Goal: Information Seeking & Learning: Learn about a topic

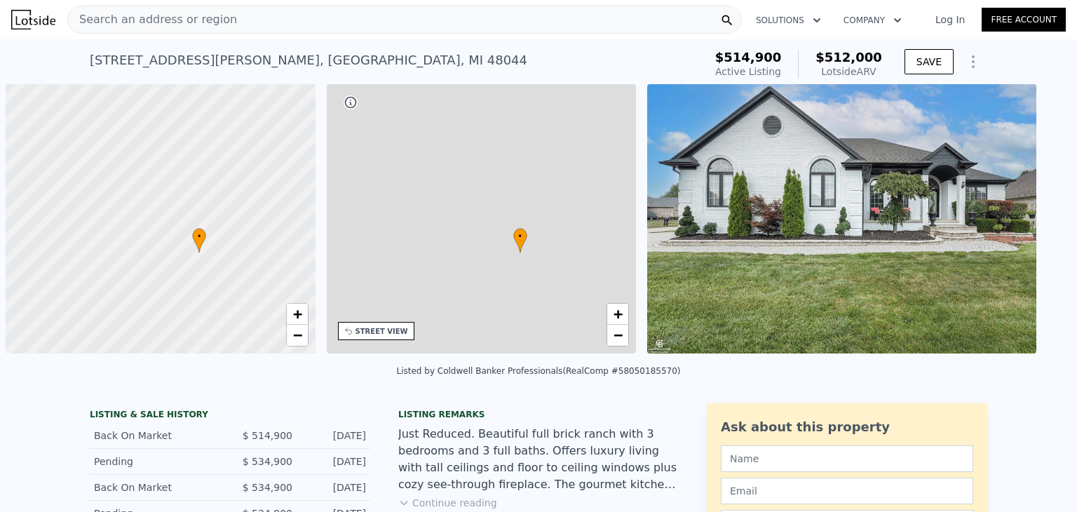
scroll to position [0, 7]
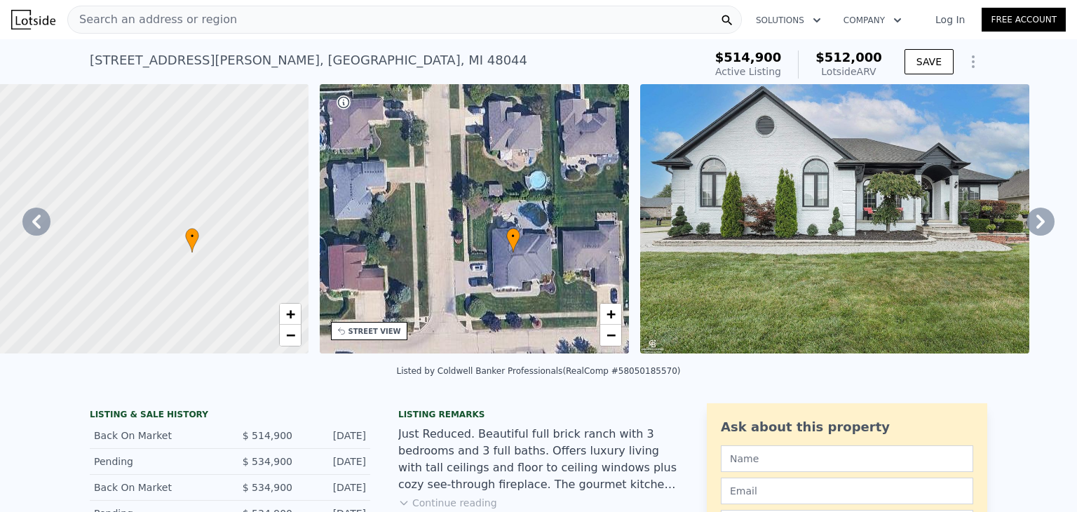
click at [1027, 236] on icon at bounding box center [1041, 222] width 28 height 28
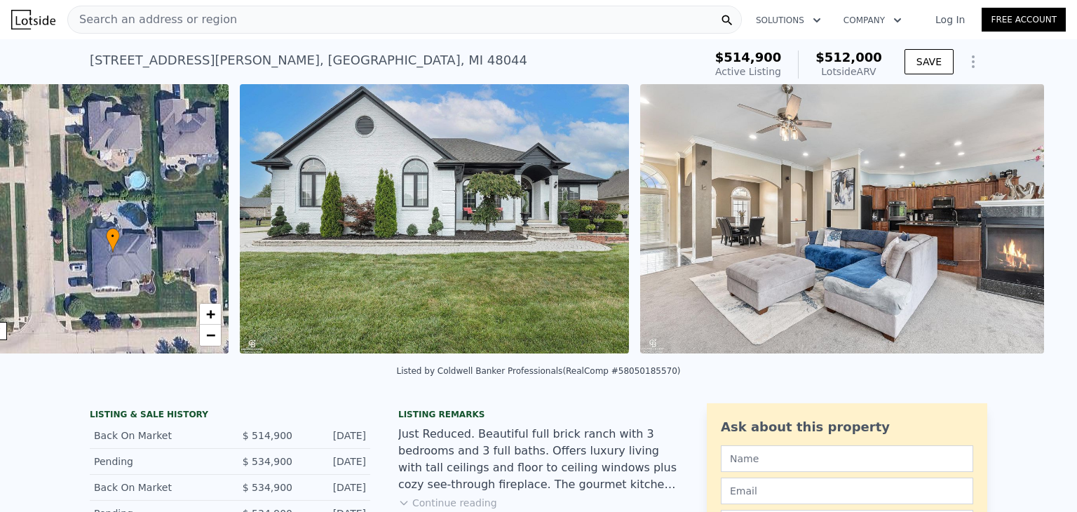
scroll to position [0, 408]
click at [1027, 236] on icon at bounding box center [1041, 222] width 28 height 28
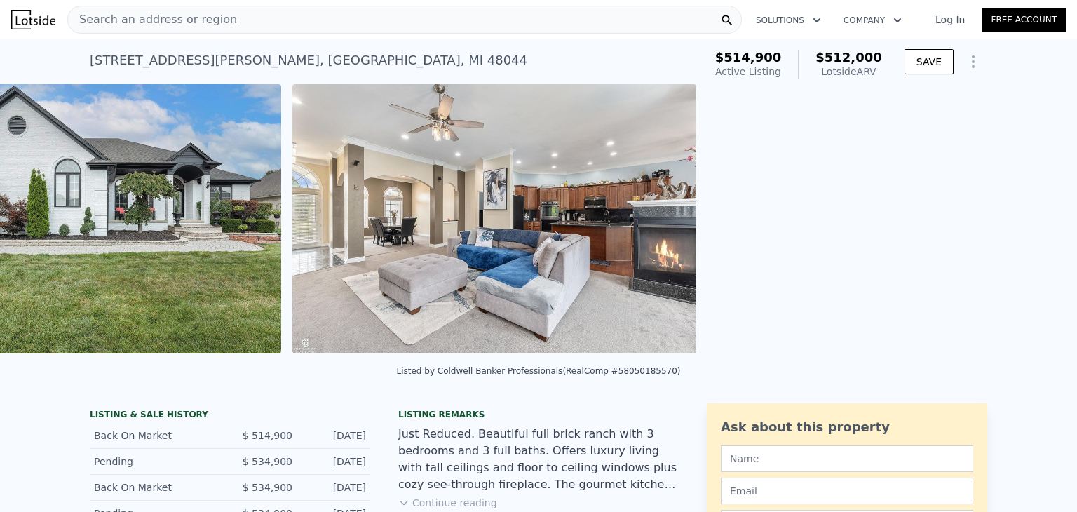
scroll to position [0, 802]
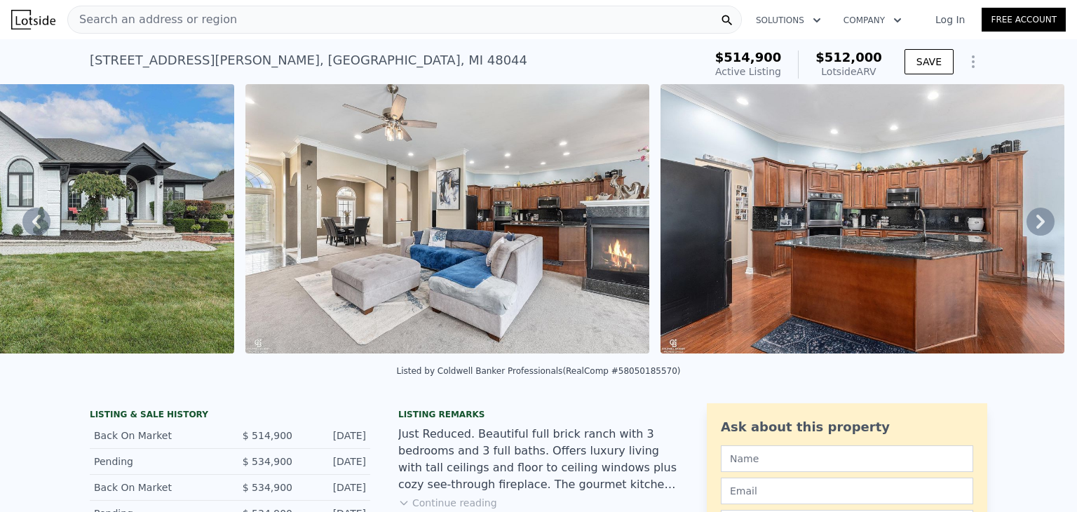
click at [1036, 229] on icon at bounding box center [1040, 222] width 8 height 14
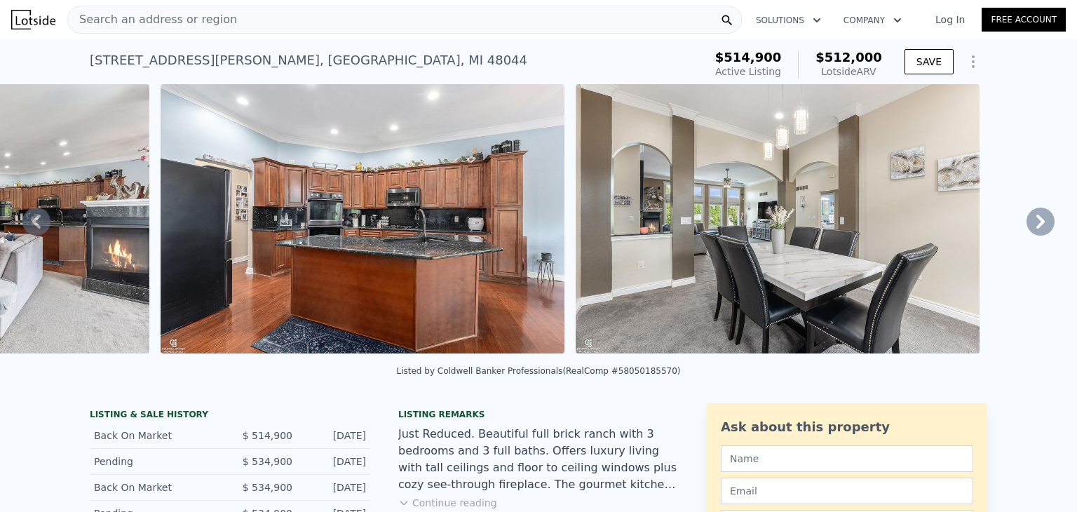
click at [1036, 229] on icon at bounding box center [1040, 222] width 8 height 14
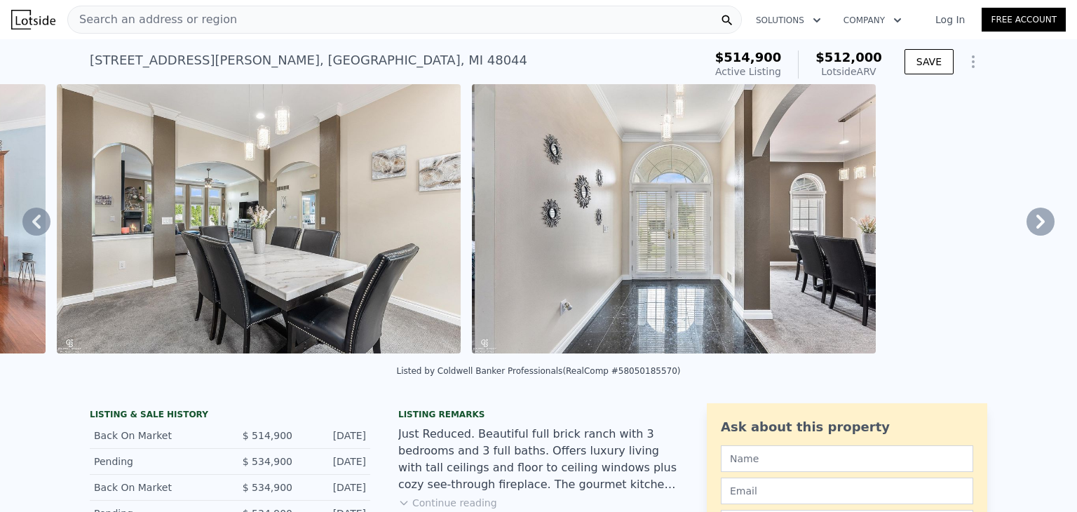
click at [1036, 229] on icon at bounding box center [1040, 222] width 8 height 14
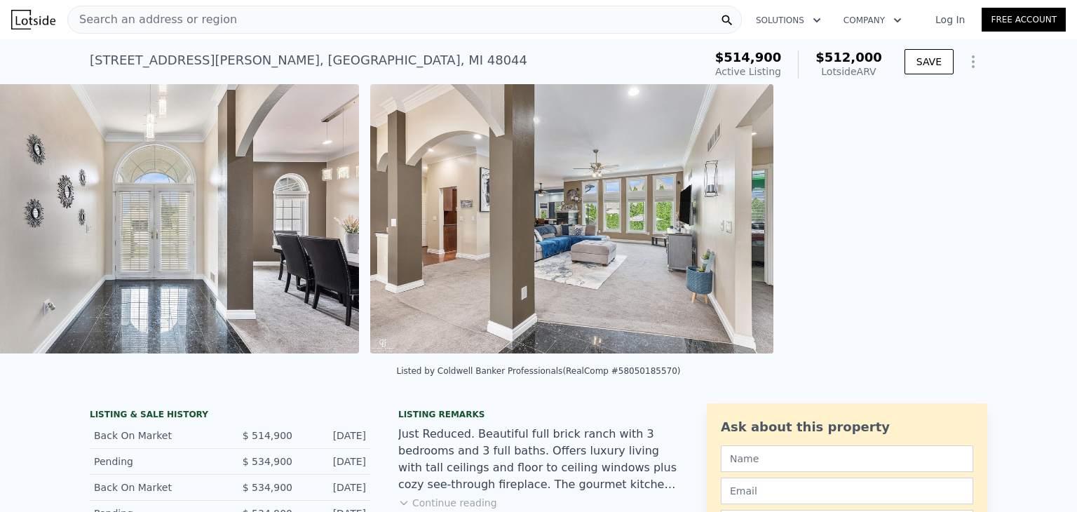
scroll to position [0, 2340]
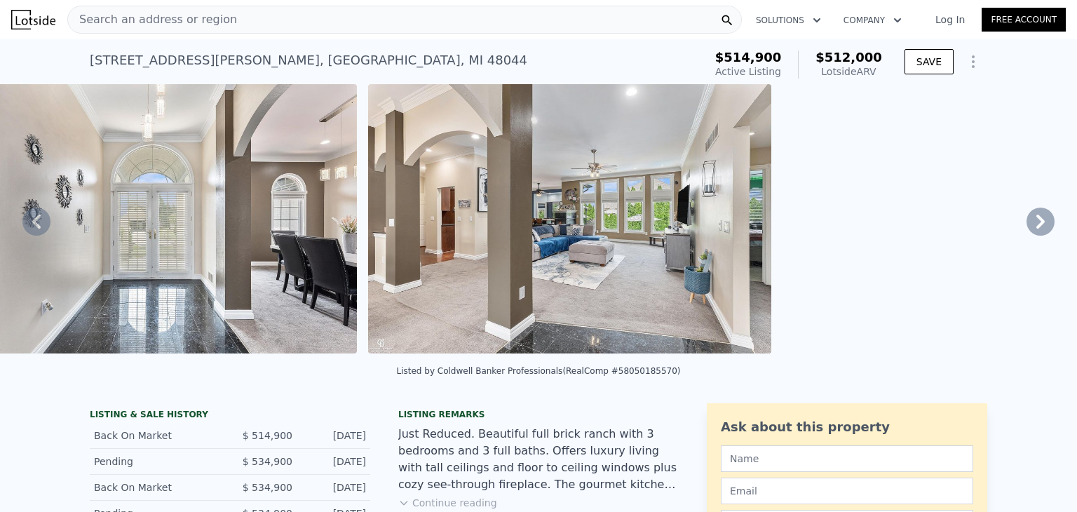
click at [1036, 229] on icon at bounding box center [1040, 222] width 8 height 14
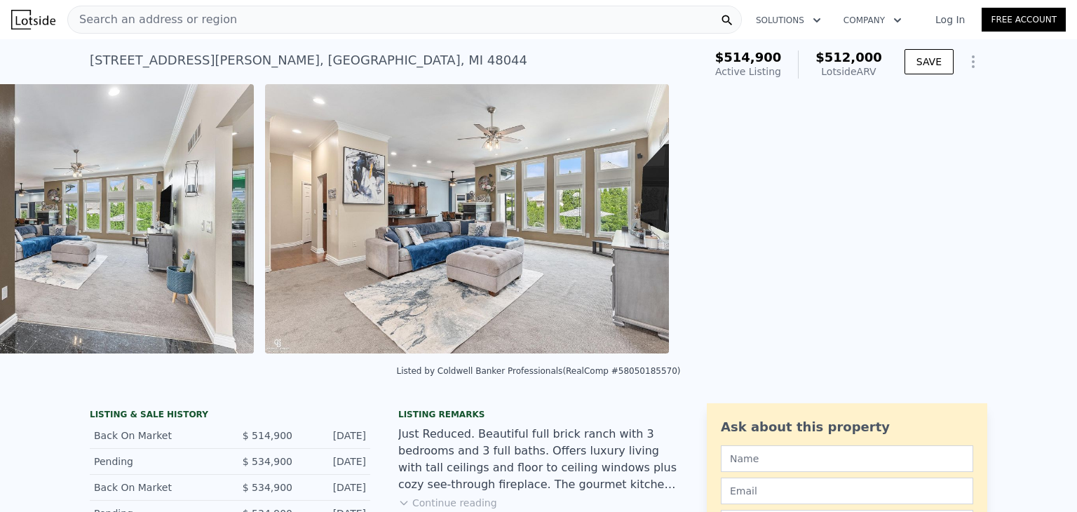
scroll to position [0, 2859]
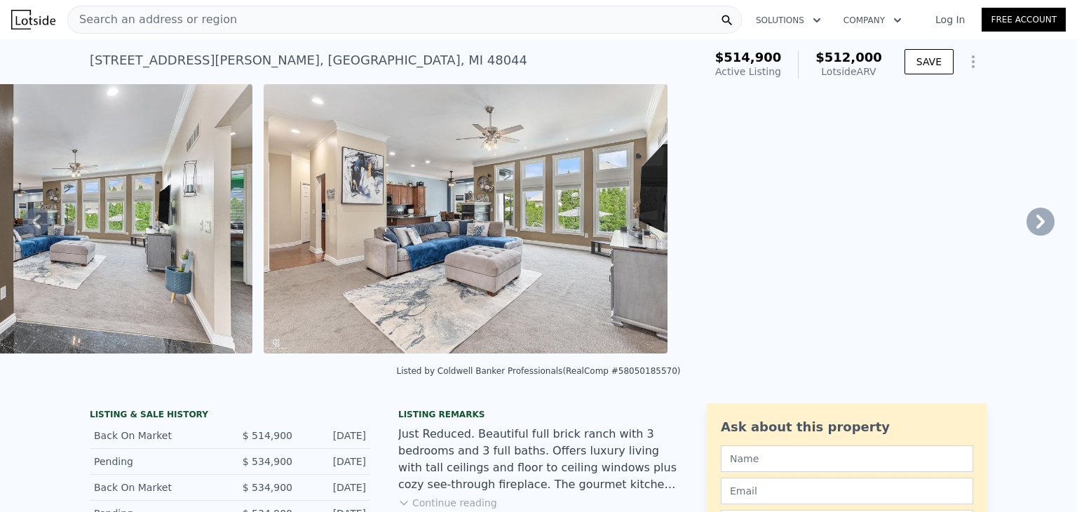
click at [1036, 229] on icon at bounding box center [1040, 222] width 8 height 14
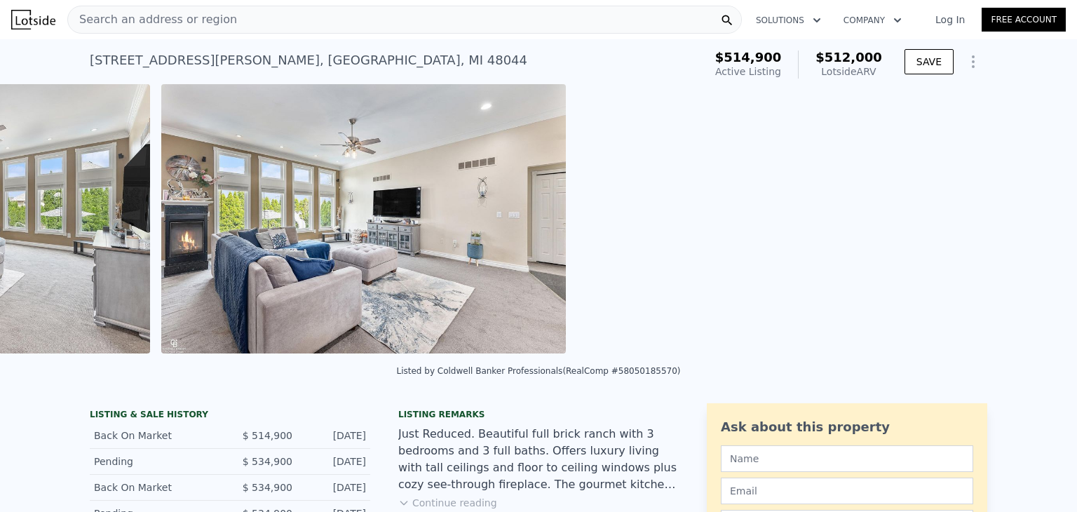
scroll to position [0, 3377]
click at [1029, 236] on icon at bounding box center [1041, 222] width 28 height 28
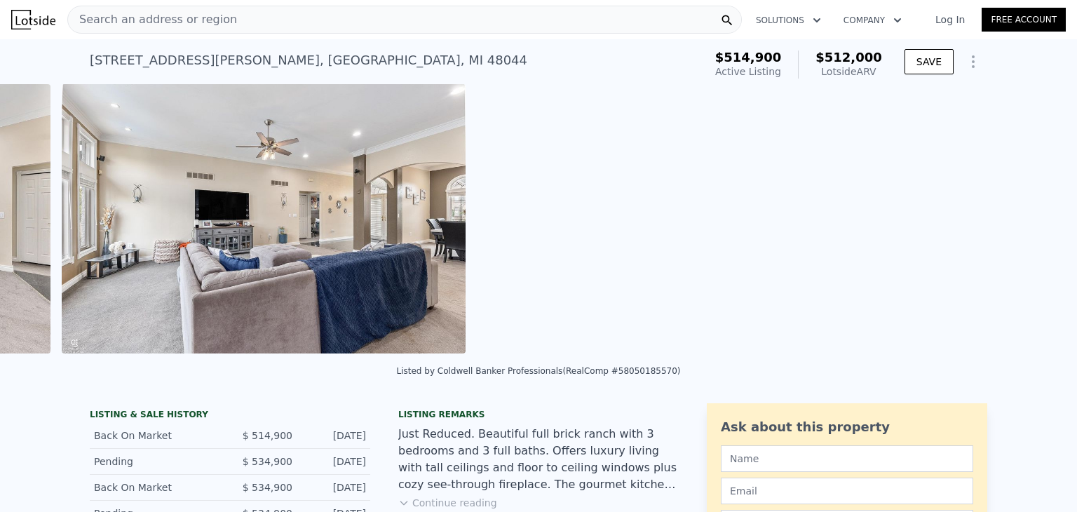
scroll to position [0, 3896]
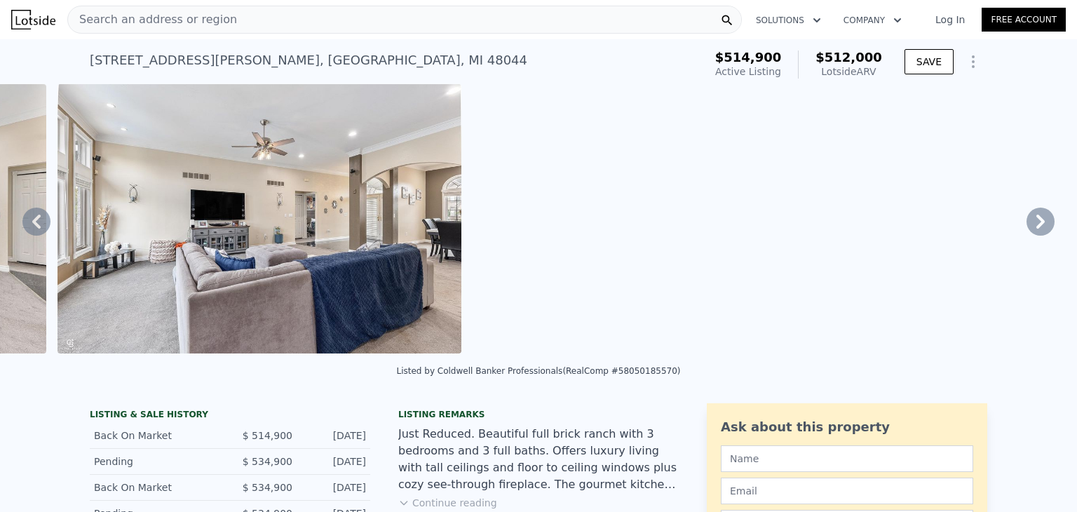
click at [1029, 236] on icon at bounding box center [1041, 222] width 28 height 28
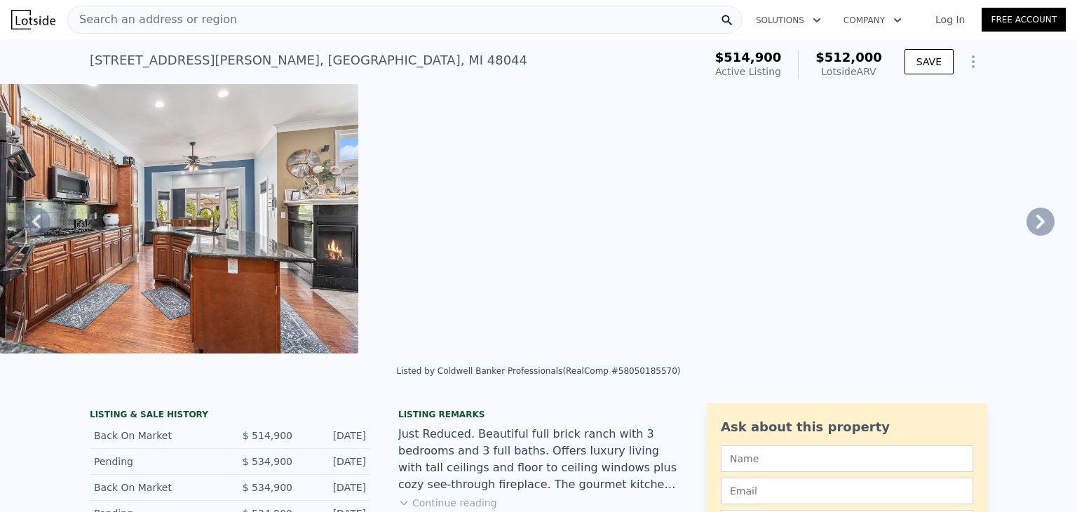
click at [1029, 236] on icon at bounding box center [1041, 222] width 28 height 28
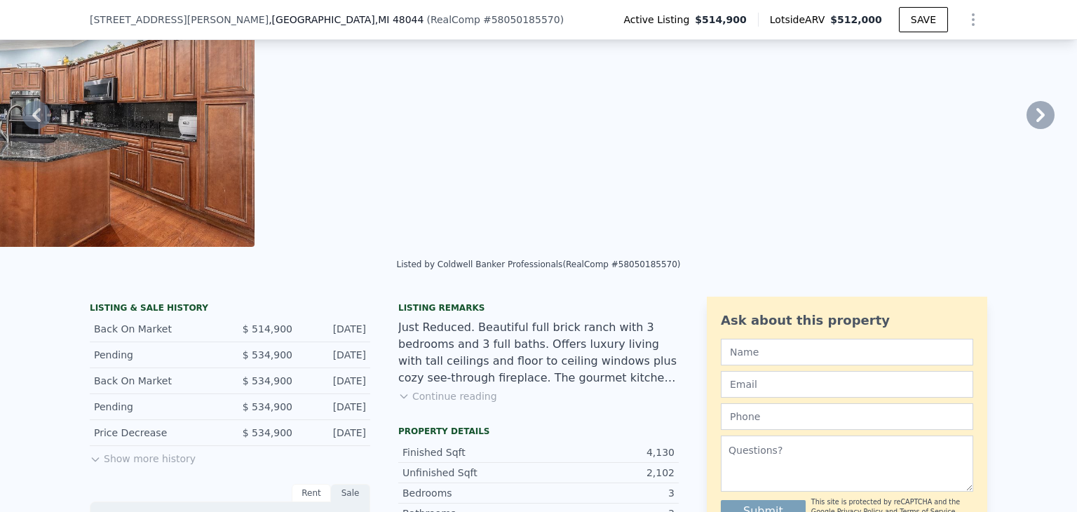
scroll to position [414, 0]
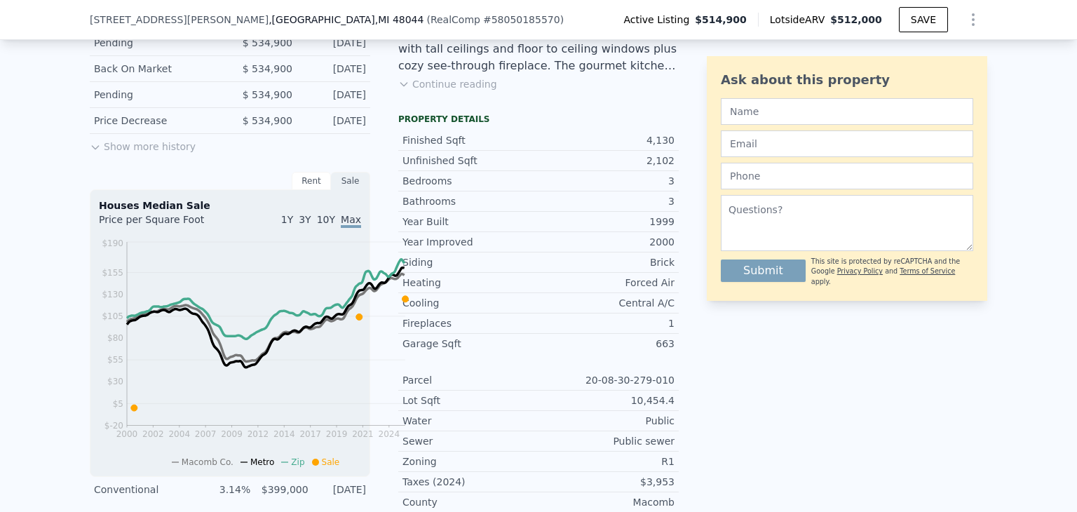
click at [455, 91] on button "Continue reading" at bounding box center [447, 84] width 99 height 14
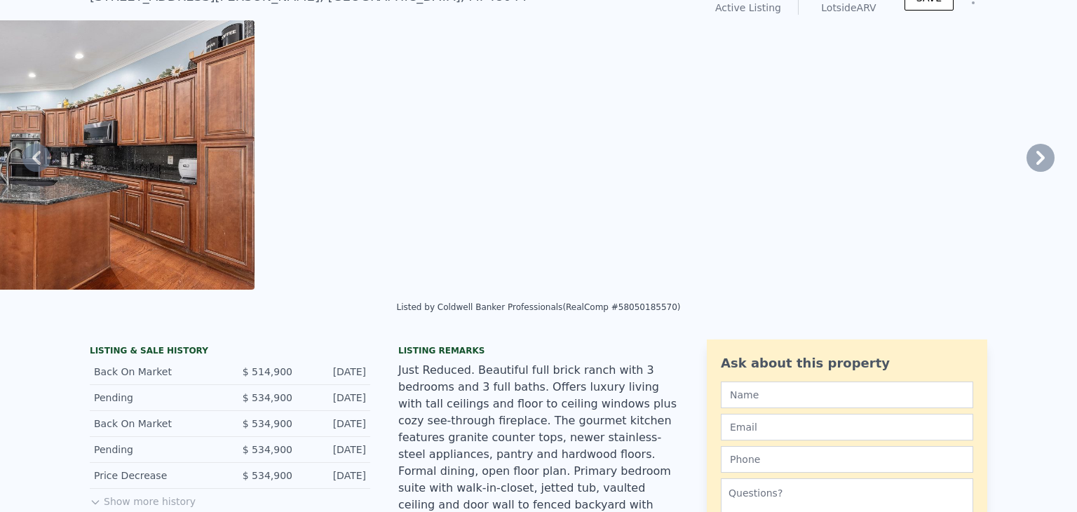
scroll to position [0, 0]
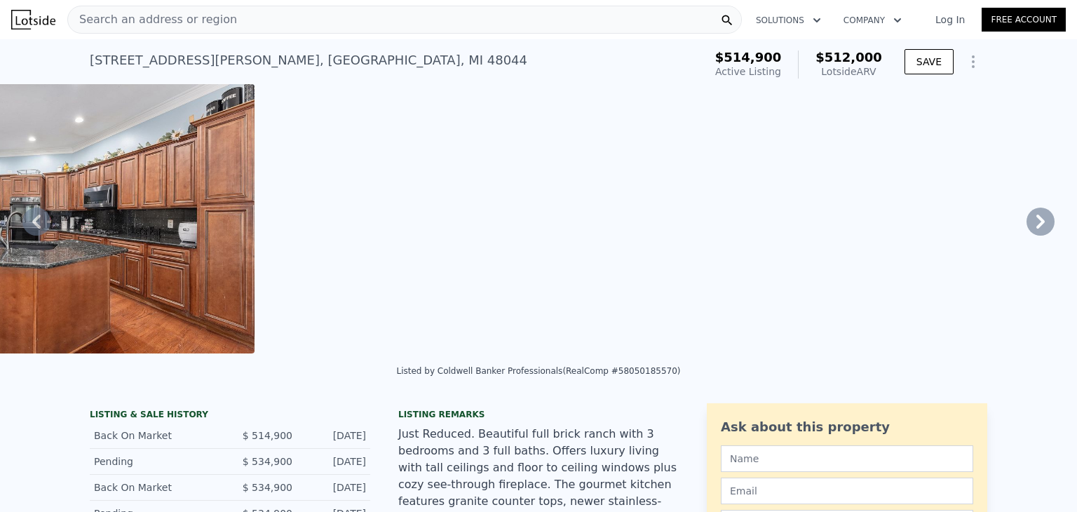
click at [1033, 236] on icon at bounding box center [1041, 222] width 28 height 28
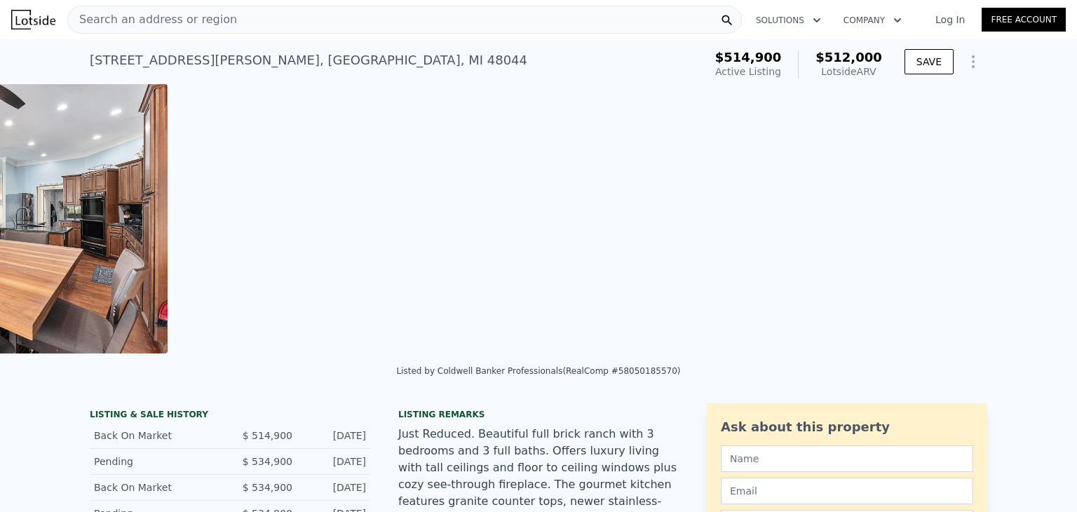
scroll to position [0, 5454]
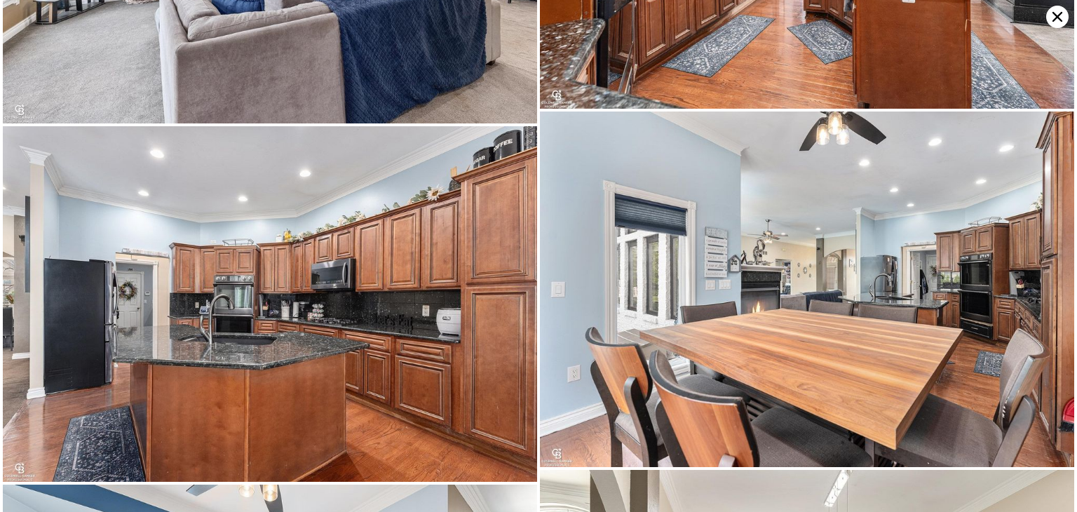
scroll to position [1791, 0]
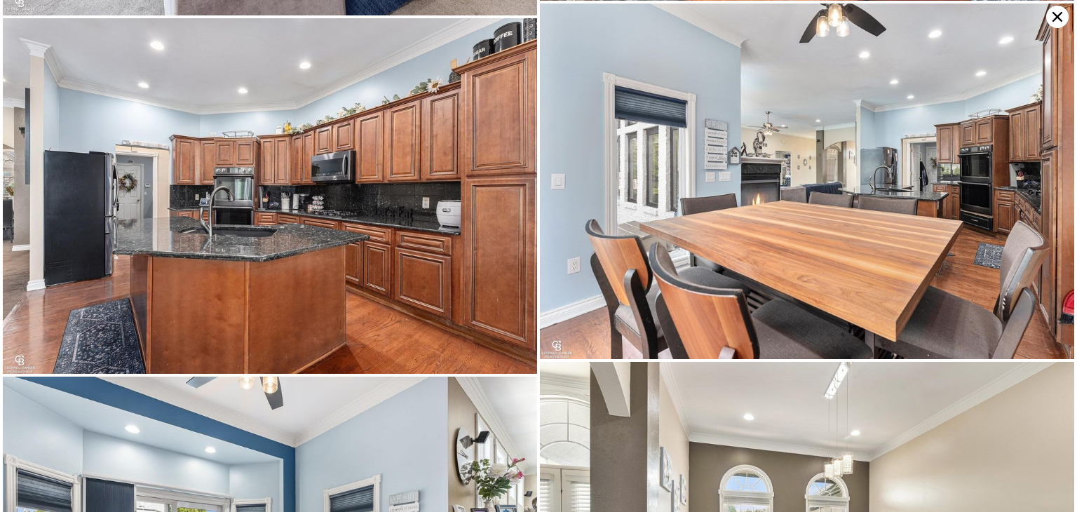
click at [1052, 27] on icon at bounding box center [1057, 17] width 22 height 22
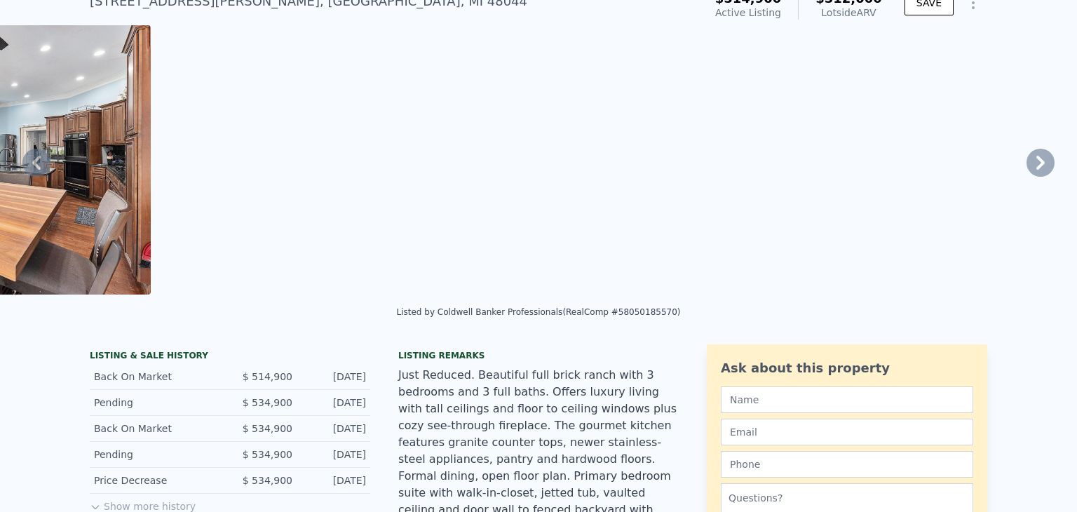
scroll to position [0, 0]
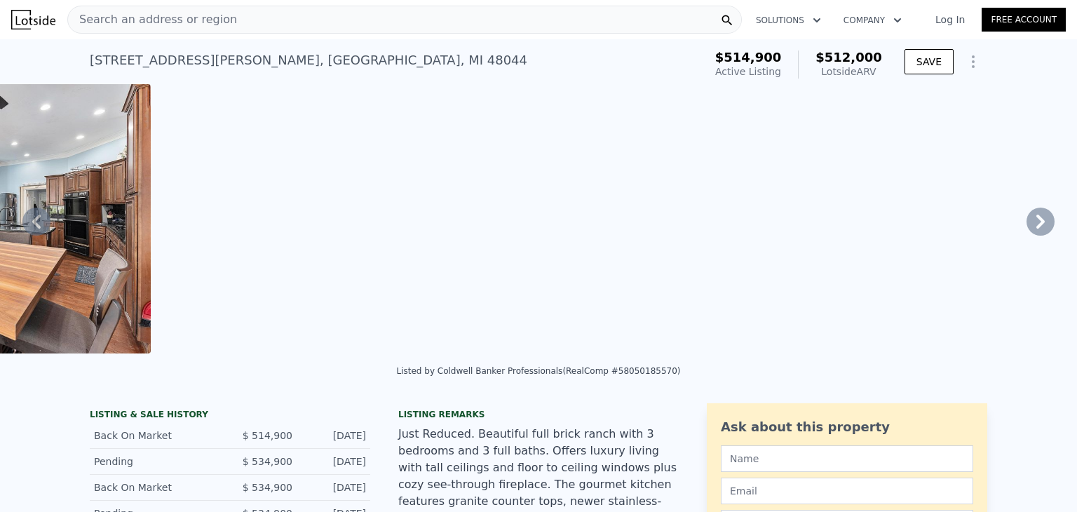
click at [1027, 236] on icon at bounding box center [1041, 222] width 28 height 28
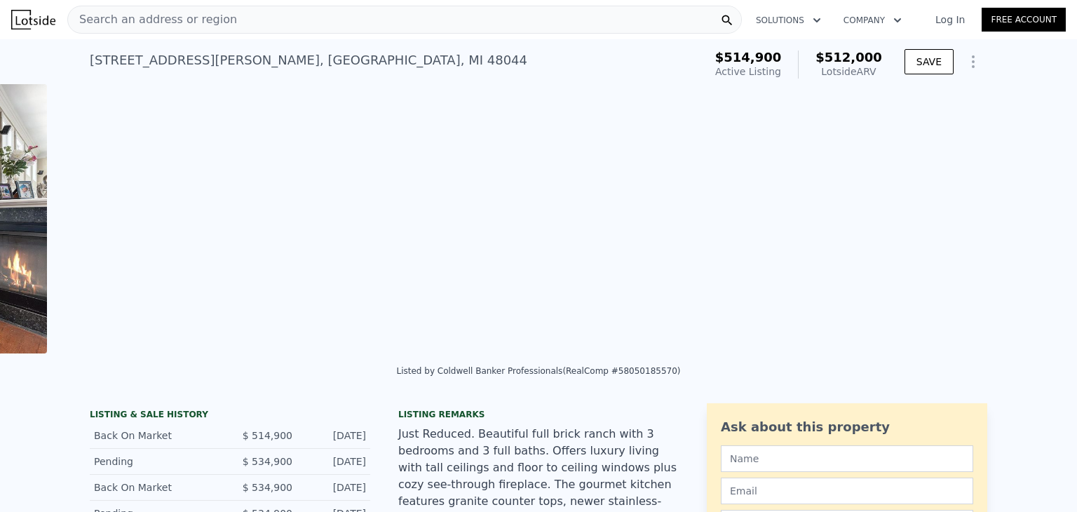
scroll to position [0, 5973]
click at [1027, 236] on icon at bounding box center [1041, 222] width 28 height 28
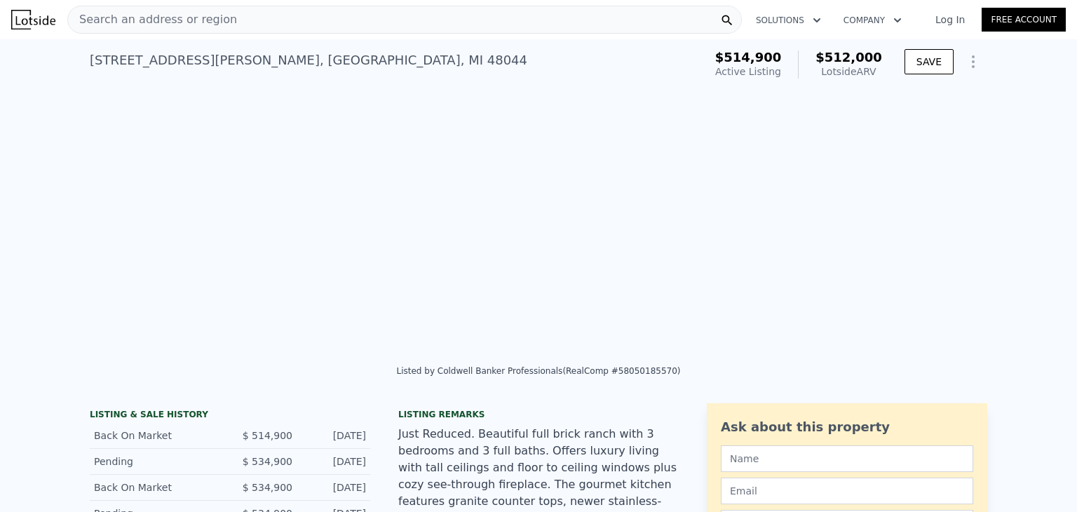
scroll to position [0, 6493]
click at [1027, 236] on icon at bounding box center [1041, 222] width 28 height 28
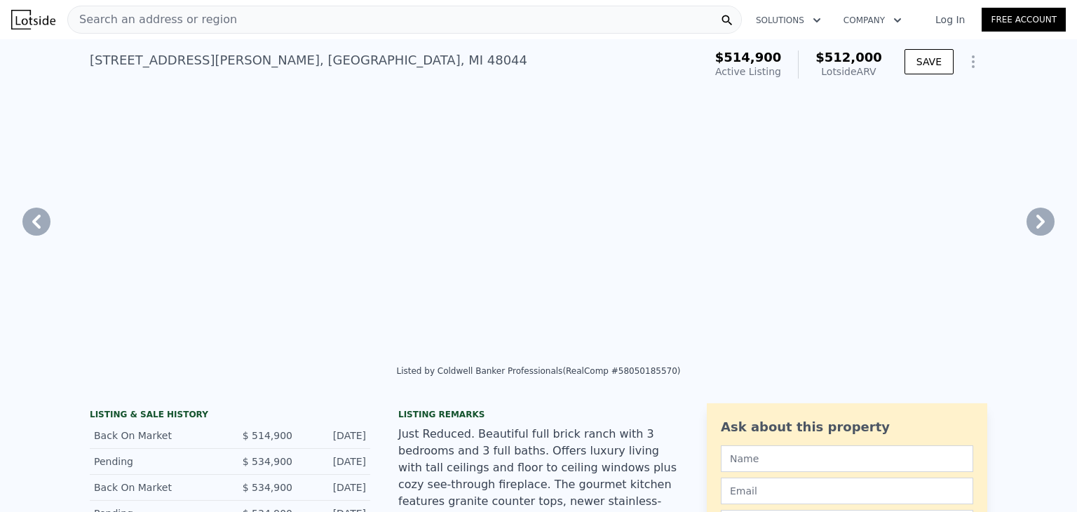
click at [1018, 278] on div "• + − • + − STREET VIEW Loading... SATELLITE VIEW" at bounding box center [538, 221] width 1077 height 274
click at [1027, 236] on icon at bounding box center [1041, 222] width 28 height 28
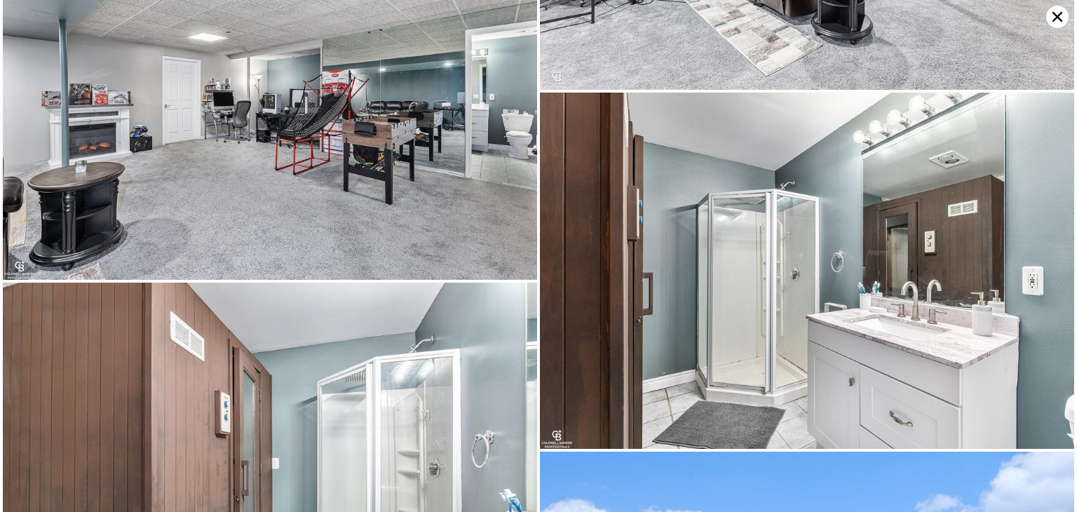
scroll to position [4634, 0]
